Goal: Find specific page/section: Find specific page/section

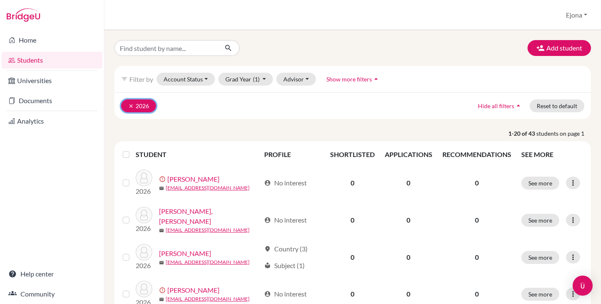
click at [127, 106] on button "clear 2026" at bounding box center [138, 105] width 35 height 13
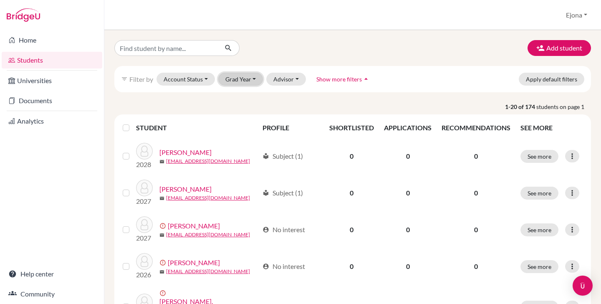
click at [254, 79] on button "Grad Year" at bounding box center [240, 79] width 45 height 13
click at [250, 123] on div "2026" at bounding box center [243, 123] width 29 height 10
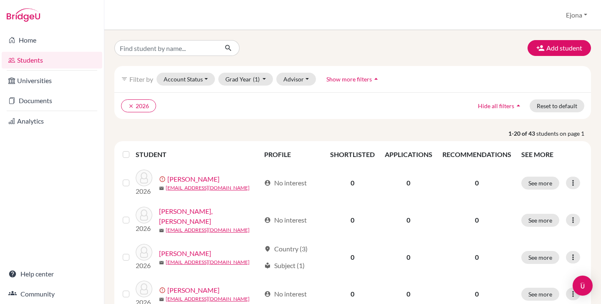
click at [393, 35] on div "Add student filter_list Filter by Account Status Active accounts Archived accou…" at bounding box center [352, 167] width 496 height 274
click at [127, 107] on button "clear 2026" at bounding box center [138, 105] width 35 height 13
